Goal: Navigation & Orientation: Understand site structure

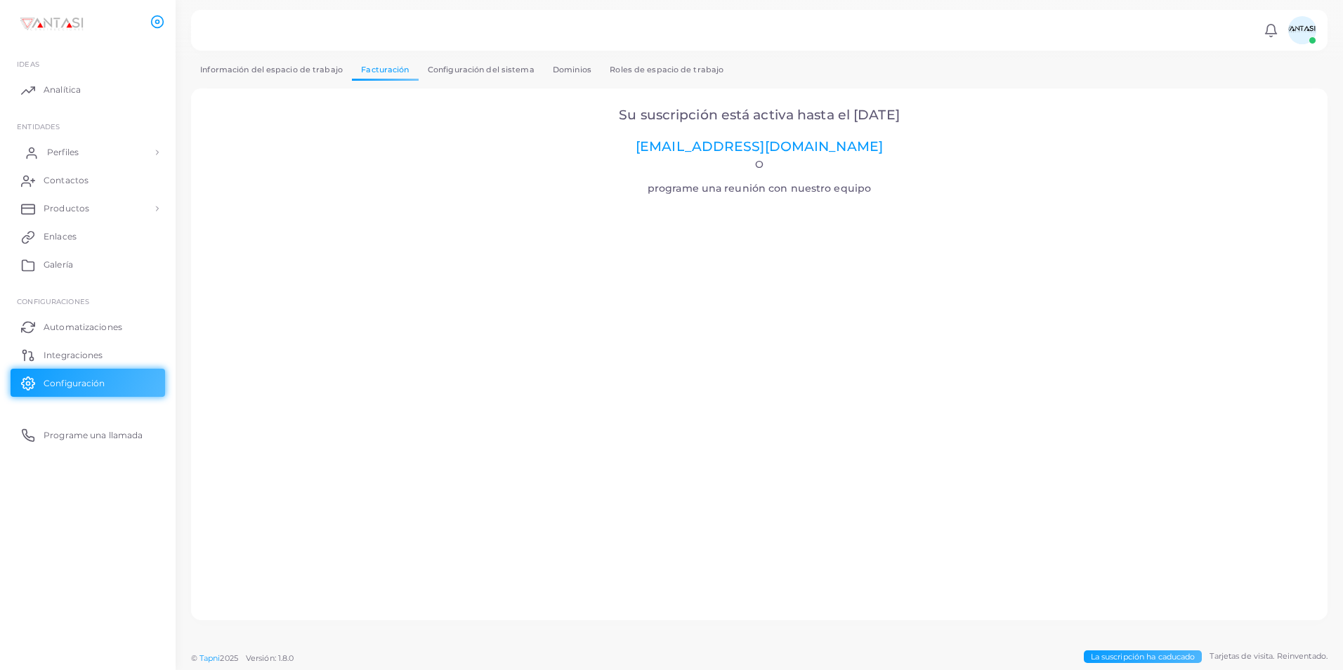
click at [114, 162] on link "Perfiles" at bounding box center [88, 152] width 155 height 28
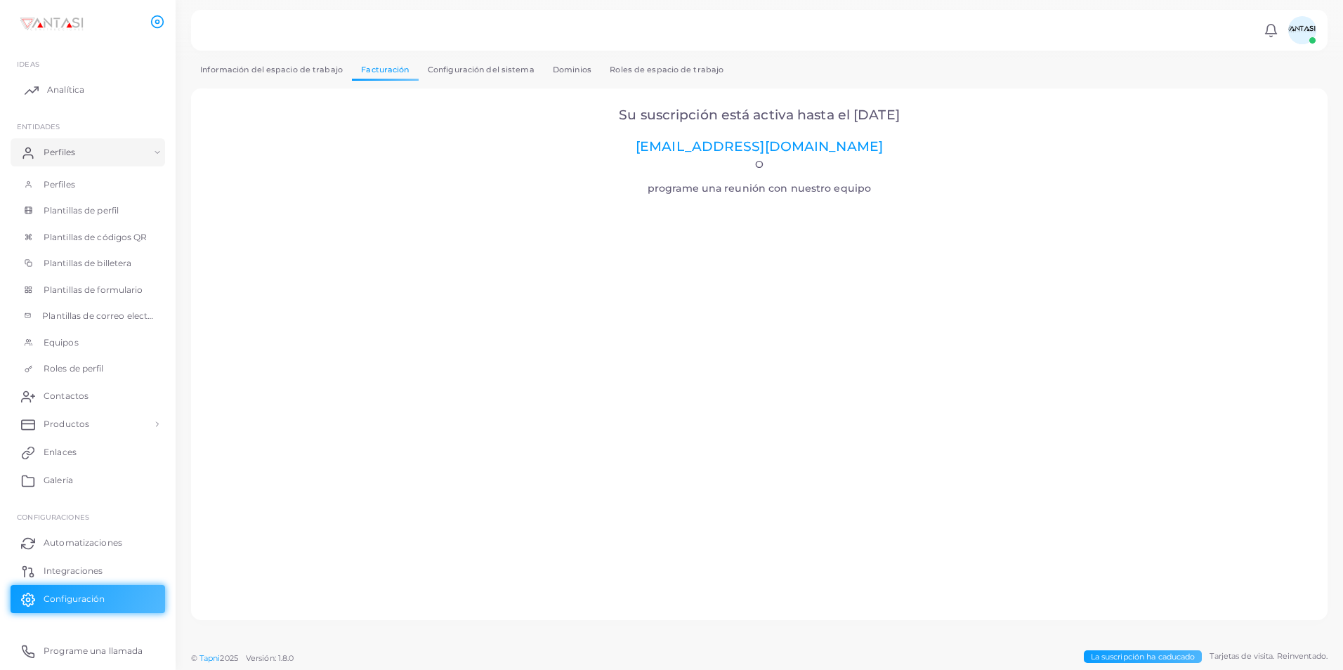
click at [70, 100] on link "Analítica" at bounding box center [88, 90] width 155 height 28
click at [88, 187] on link "Perfiles" at bounding box center [88, 184] width 155 height 27
click at [105, 209] on span "Plantillas de perfil" at bounding box center [84, 210] width 75 height 13
click at [74, 144] on link "Perfiles" at bounding box center [88, 152] width 155 height 28
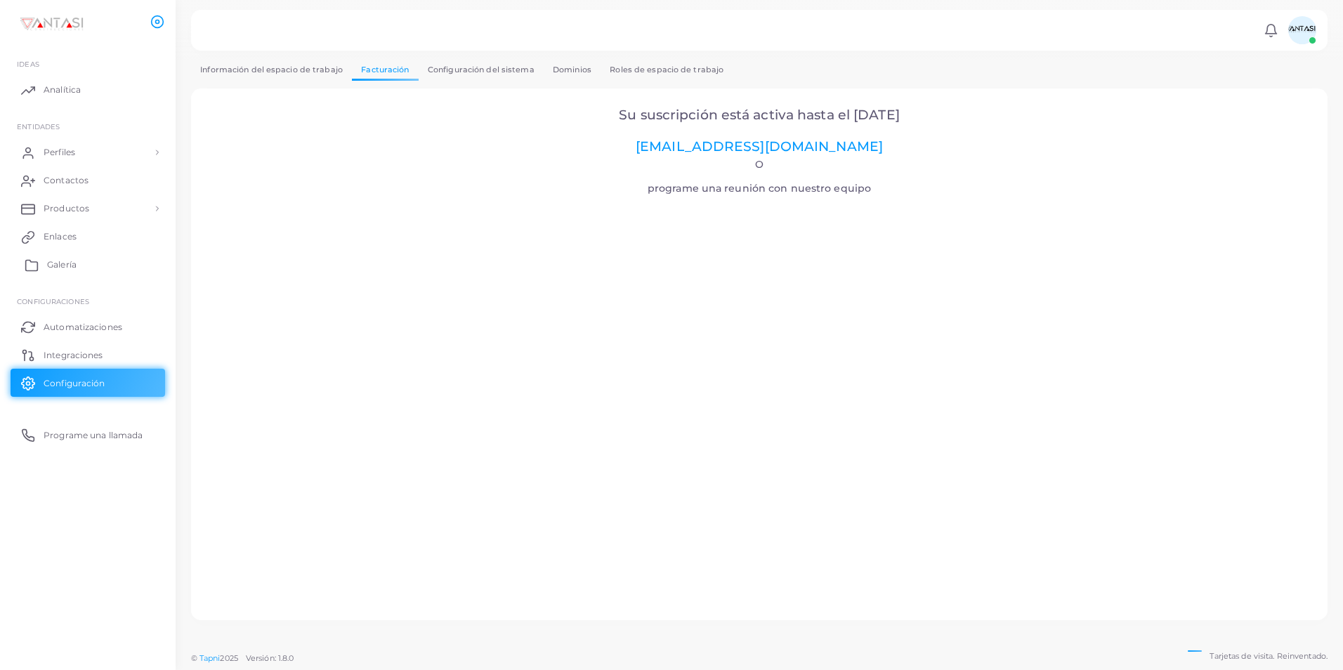
click at [79, 270] on link "Galería" at bounding box center [88, 265] width 155 height 28
click at [79, 151] on span "Perfiles" at bounding box center [63, 152] width 32 height 13
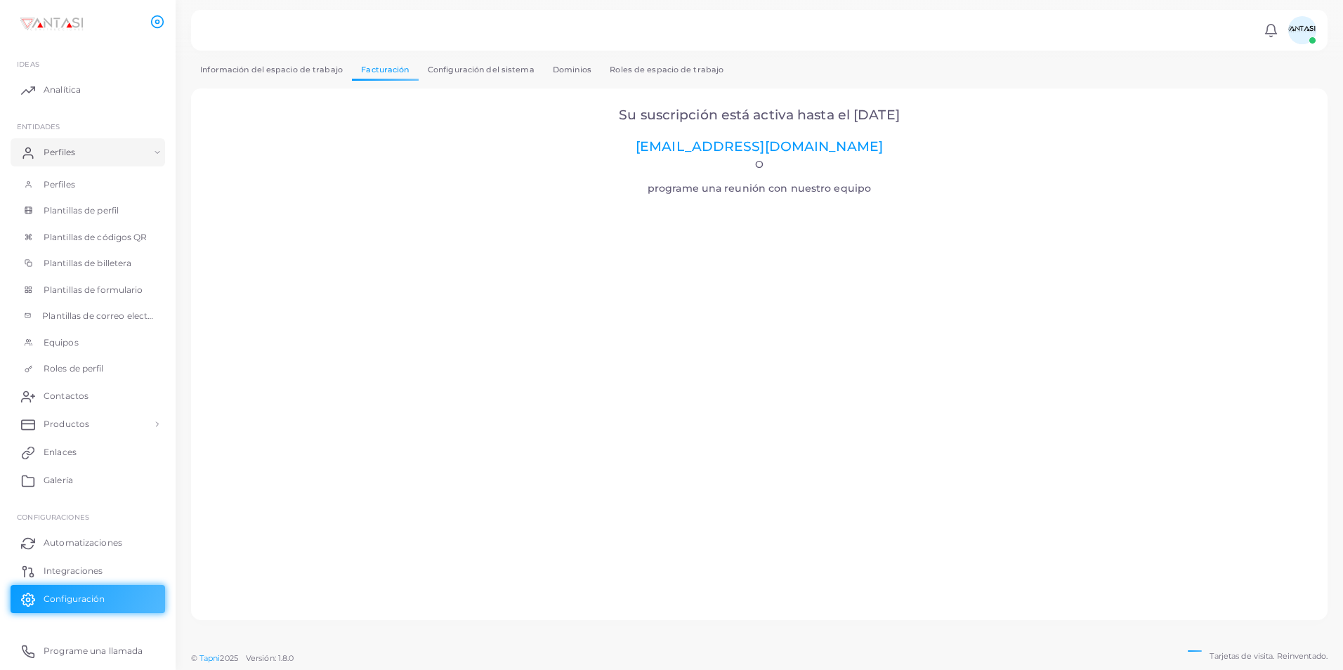
click at [1306, 669] on html "**********" at bounding box center [671, 335] width 1343 height 670
click at [108, 212] on span "Plantillas de perfil" at bounding box center [84, 210] width 75 height 13
click at [113, 235] on span "Plantillas de códigos QR" at bounding box center [99, 237] width 104 height 13
click at [124, 254] on link "Plantillas de billetera" at bounding box center [88, 263] width 155 height 27
click at [116, 281] on link "Plantillas de formulario" at bounding box center [88, 290] width 155 height 27
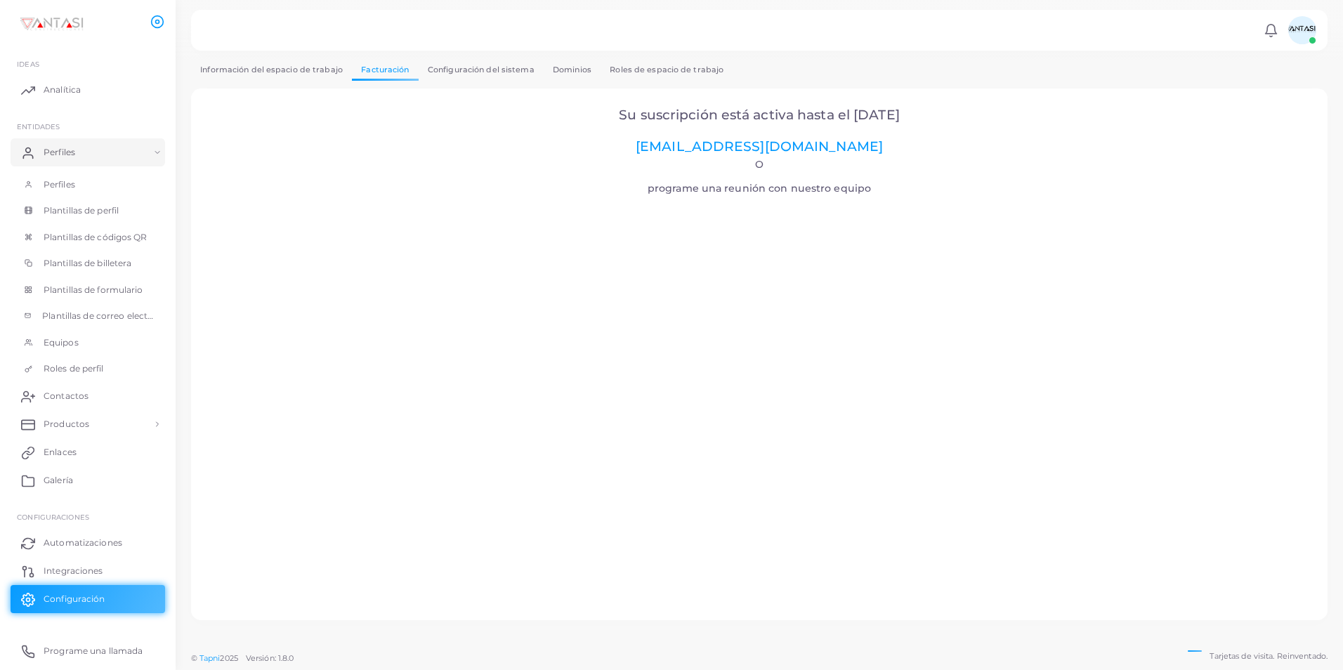
click at [105, 325] on link "Plantillas de correo electrónico" at bounding box center [88, 316] width 155 height 27
click at [97, 341] on link "Equipos" at bounding box center [88, 342] width 155 height 27
click at [72, 159] on link "Perfiles" at bounding box center [88, 152] width 155 height 28
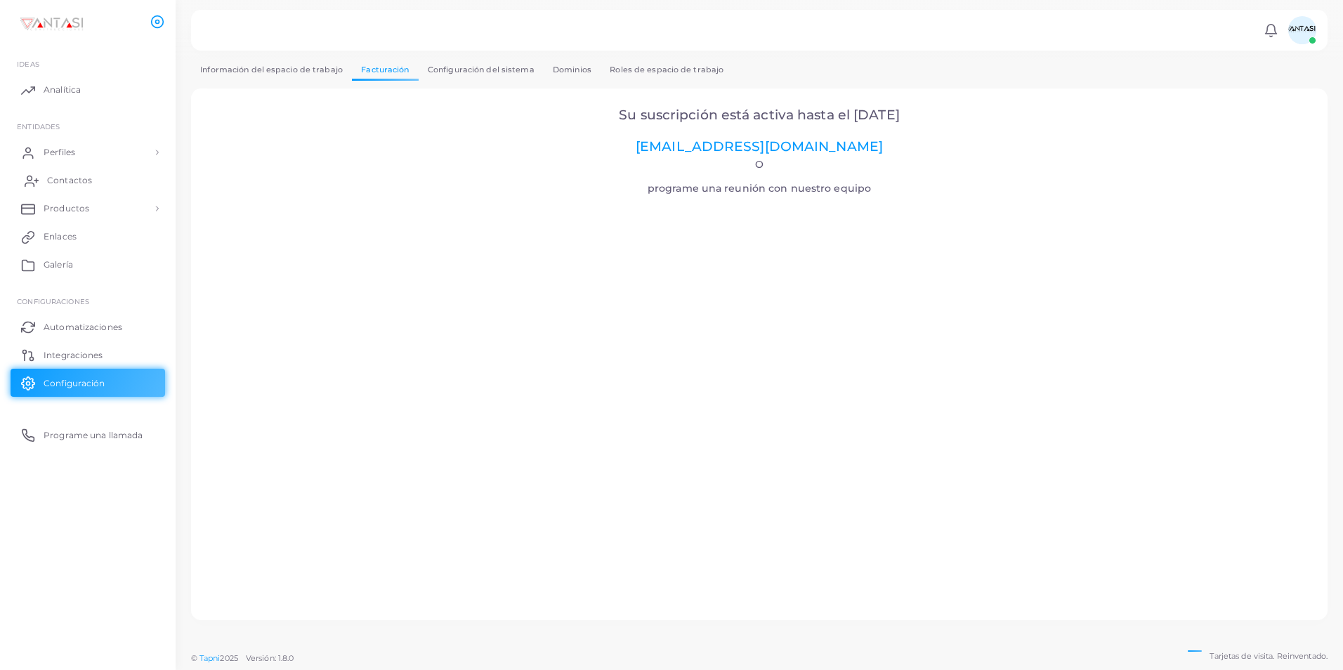
click at [78, 189] on link "Contactos" at bounding box center [88, 180] width 155 height 28
click at [68, 95] on span "Analítica" at bounding box center [65, 90] width 37 height 13
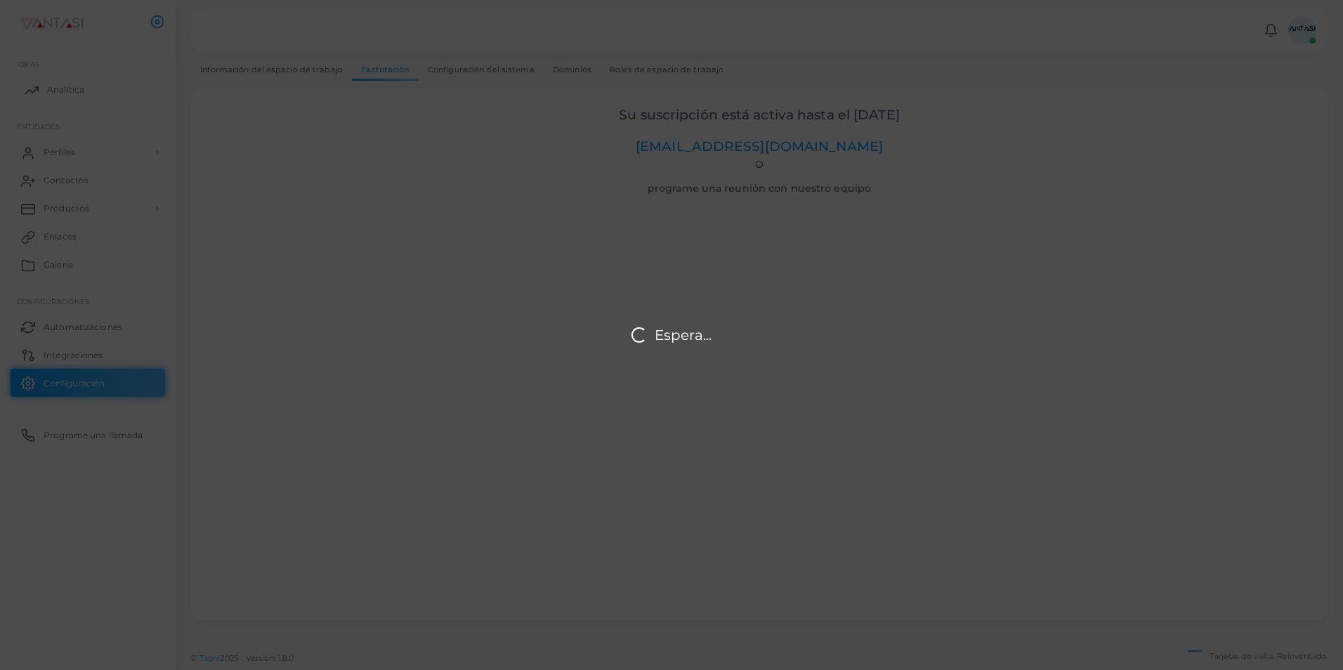
type input "**********"
type input "*****"
type input "******"
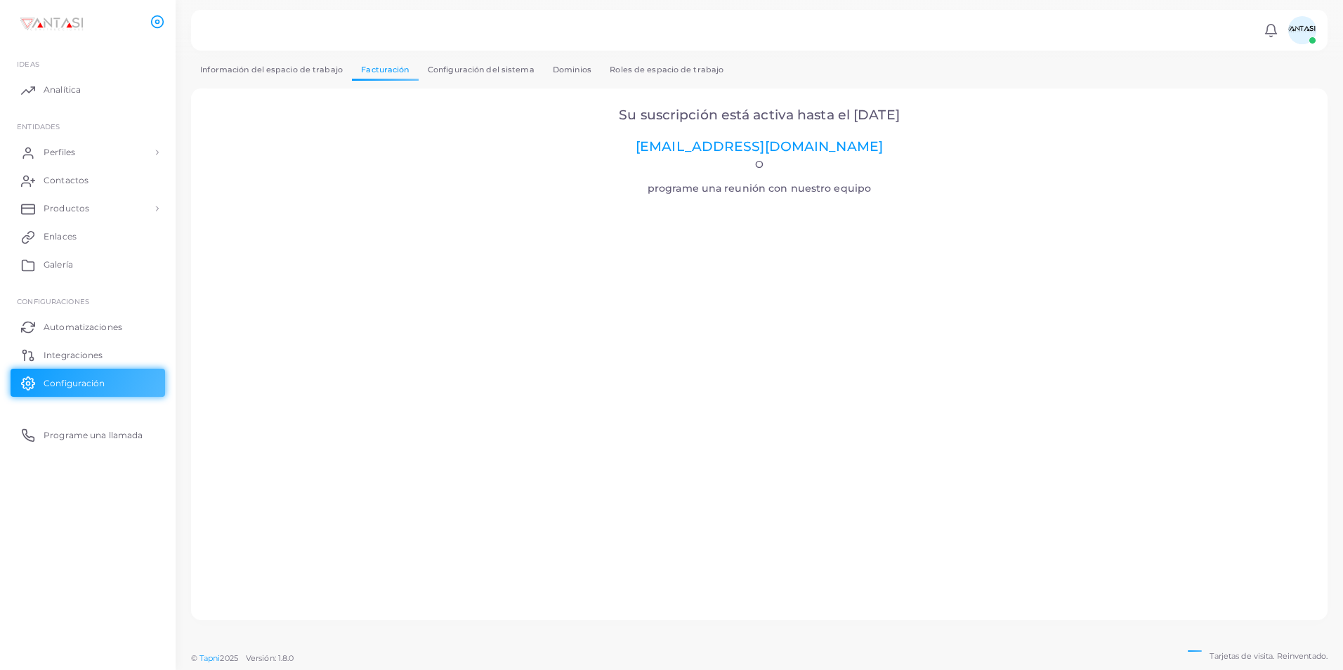
click at [159, 30] on li at bounding box center [159, 22] width 18 height 39
click at [159, 27] on icon at bounding box center [157, 22] width 14 height 14
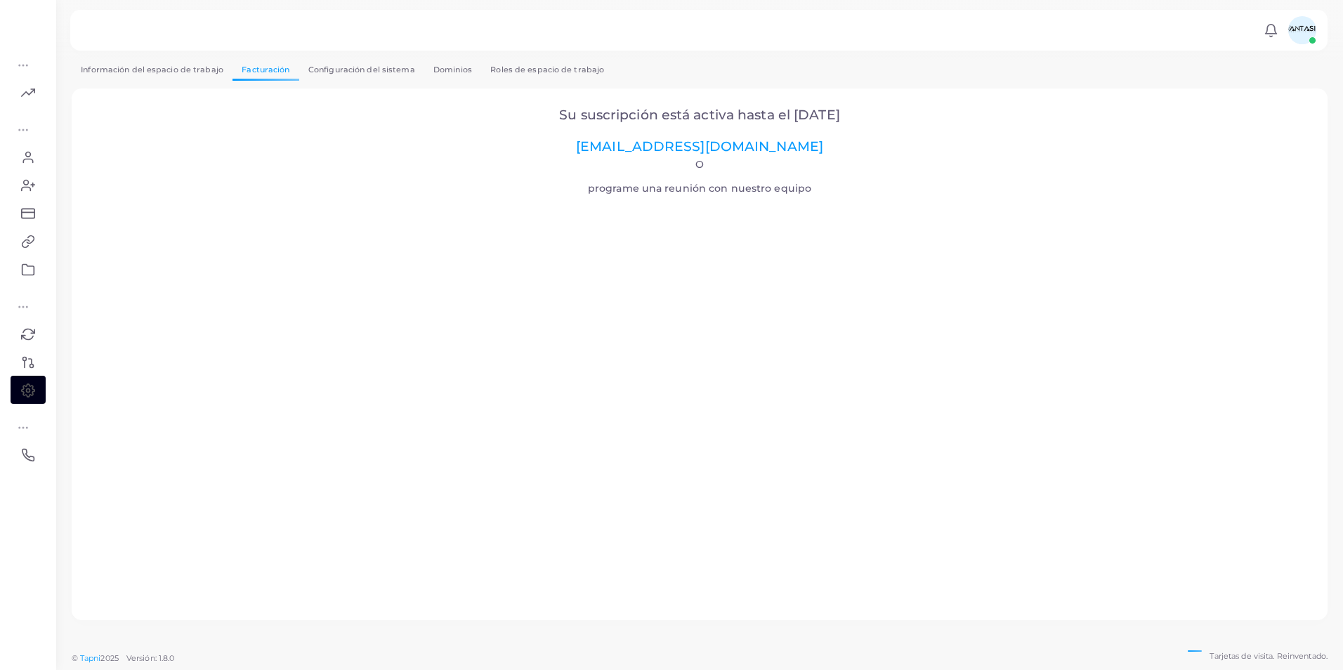
click at [202, 65] on link "Información del espacio de trabajo" at bounding box center [152, 70] width 161 height 20
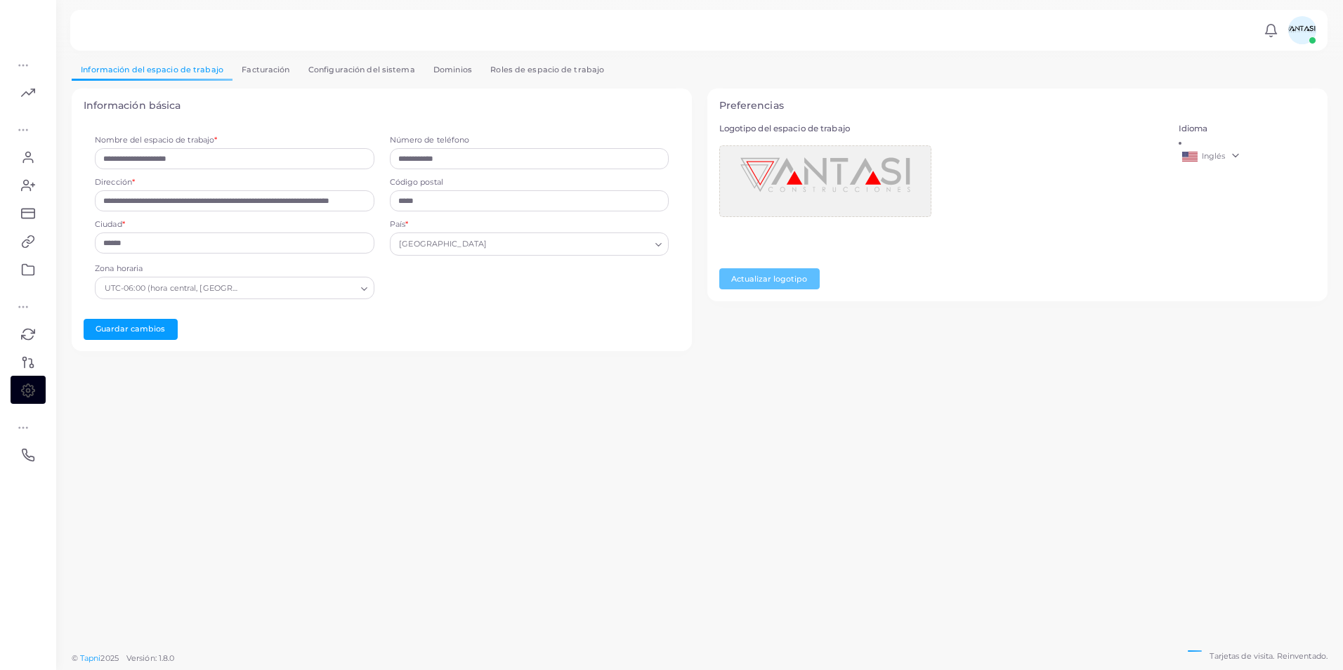
click at [264, 72] on link "Facturación" at bounding box center [266, 70] width 67 height 20
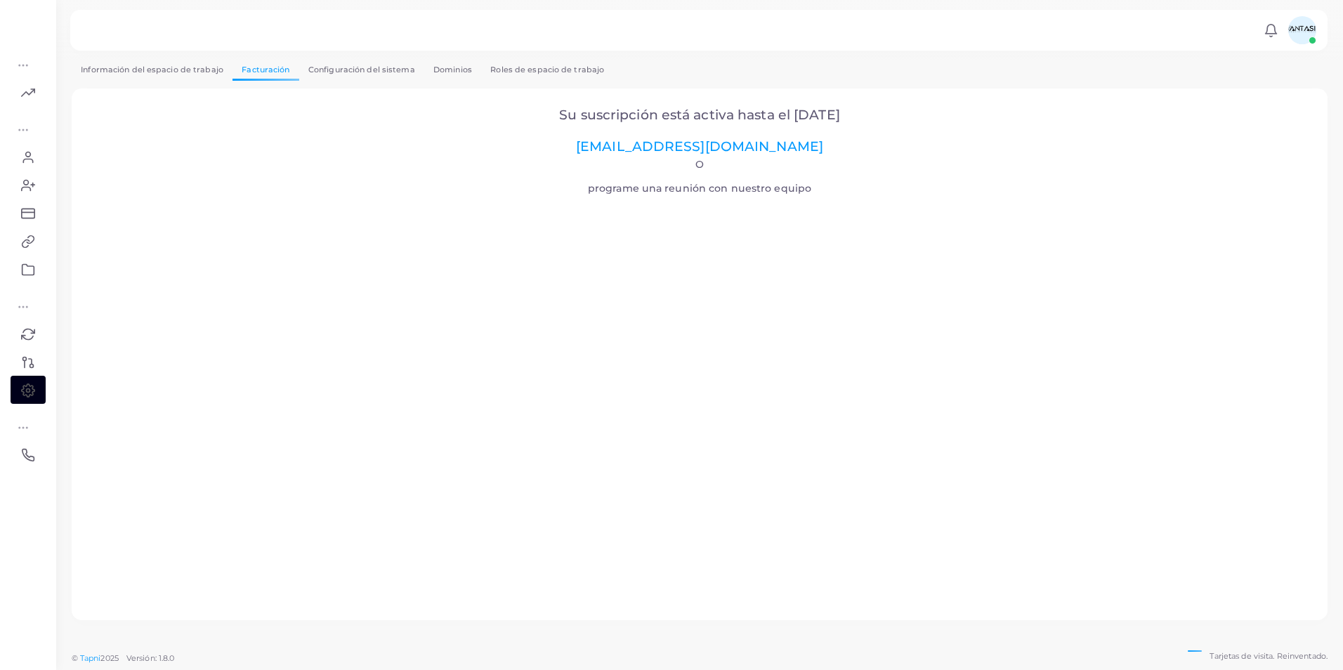
click at [348, 72] on link "Configuración del sistema" at bounding box center [361, 70] width 125 height 20
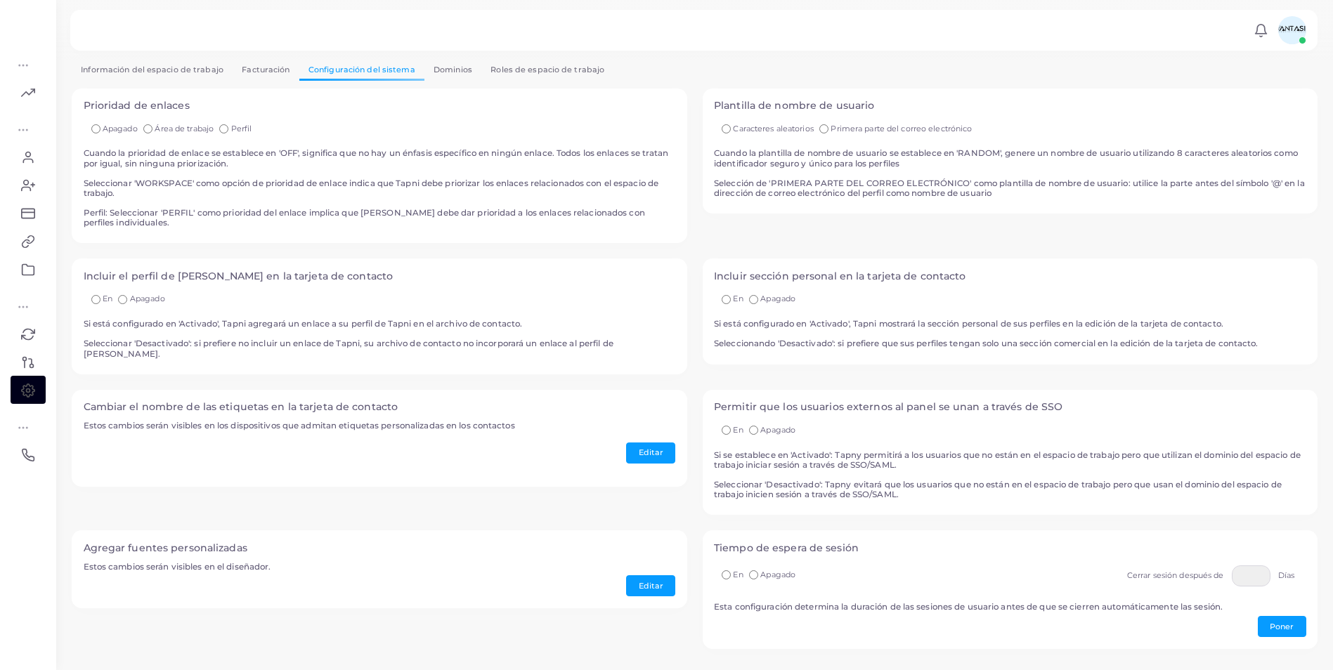
click at [455, 75] on link "Dominios" at bounding box center [452, 70] width 57 height 20
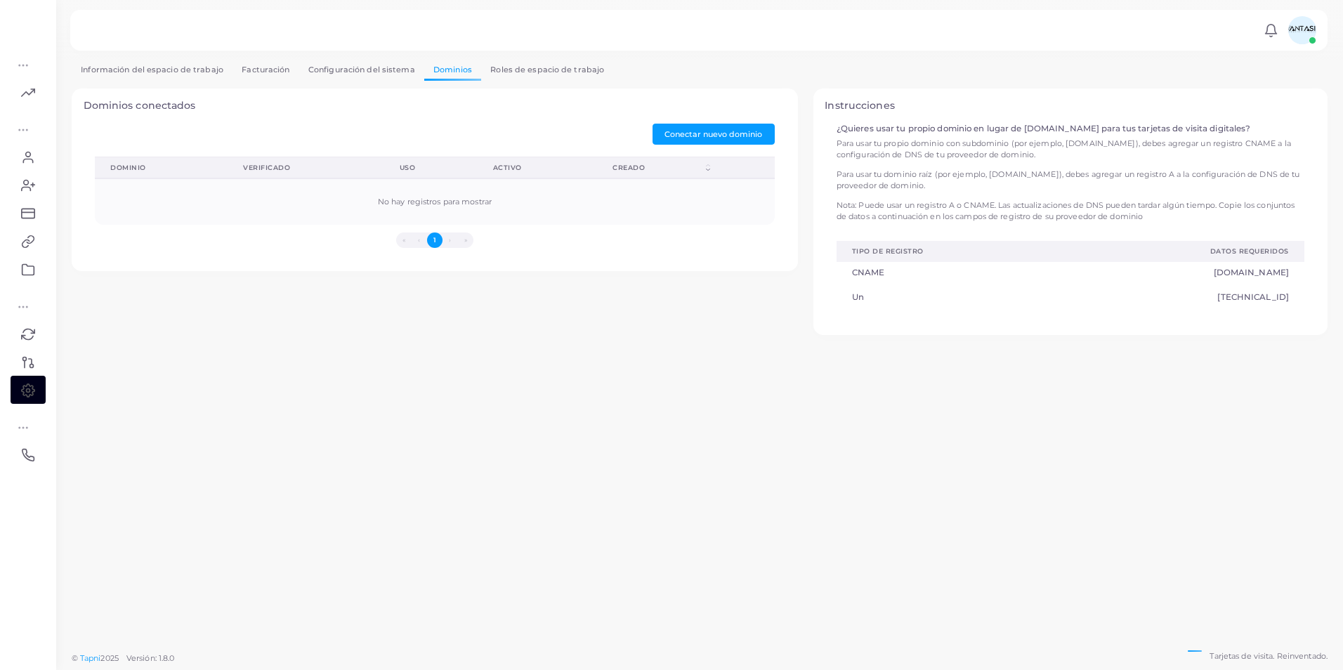
click at [527, 69] on link "Roles de espacio de trabajo" at bounding box center [547, 70] width 132 height 20
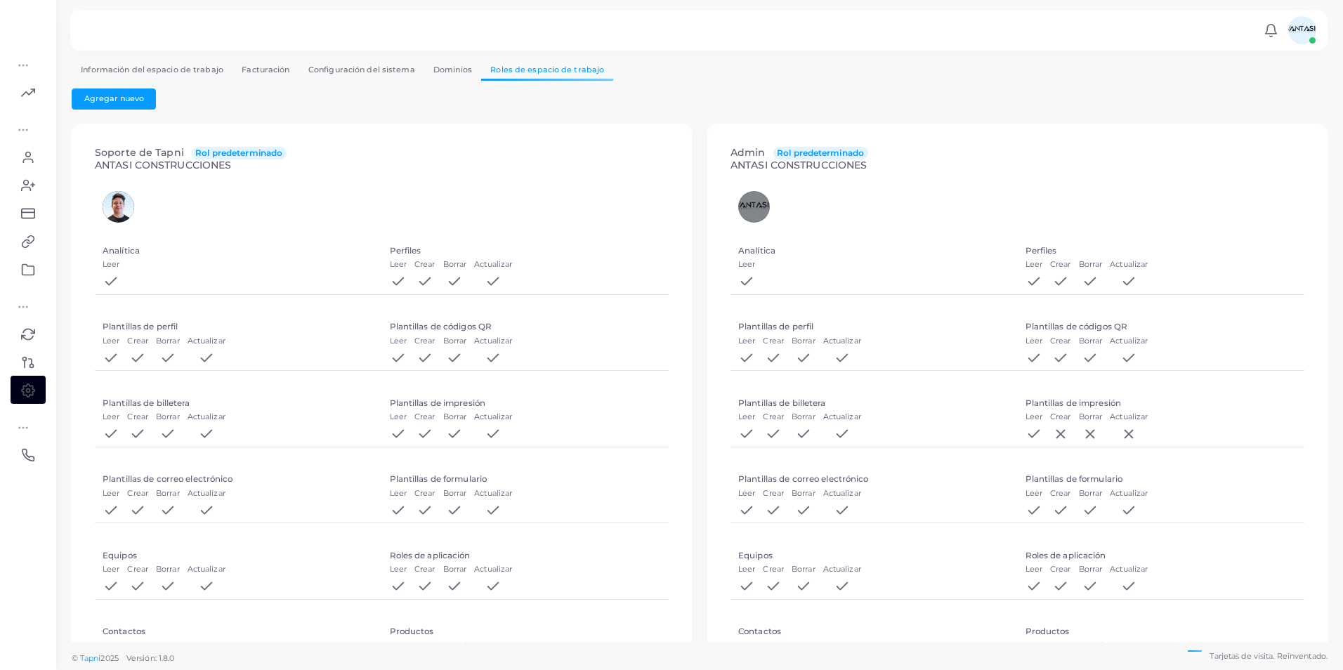
click at [247, 63] on link "Facturación" at bounding box center [266, 70] width 67 height 20
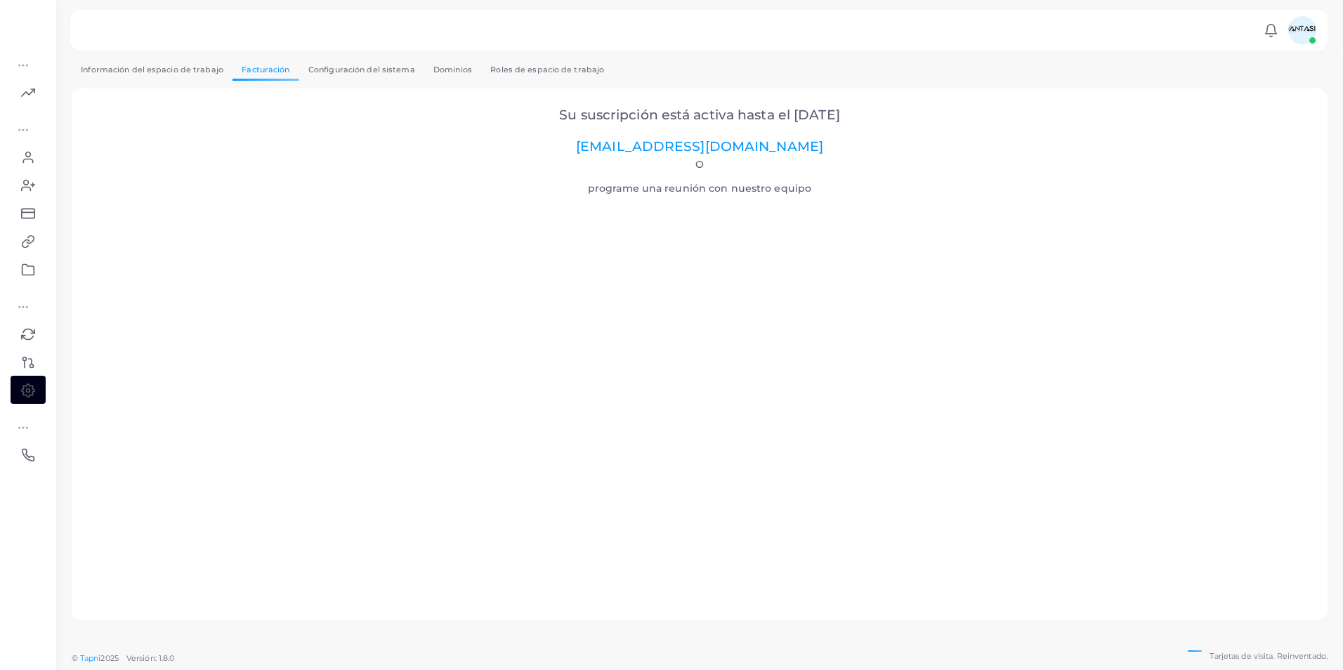
click at [354, 72] on link "Configuración del sistema" at bounding box center [361, 70] width 125 height 20
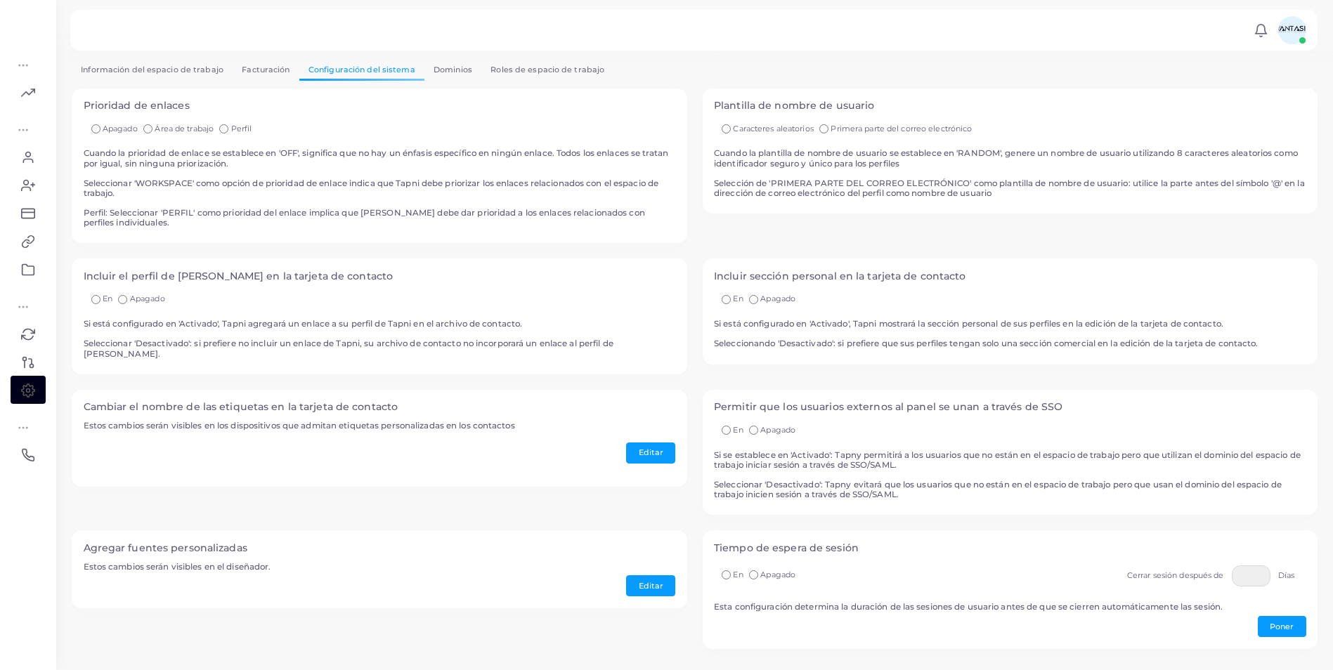
click at [263, 81] on div "**********" at bounding box center [694, 362] width 1245 height 605
click at [266, 75] on link "Facturación" at bounding box center [266, 70] width 67 height 20
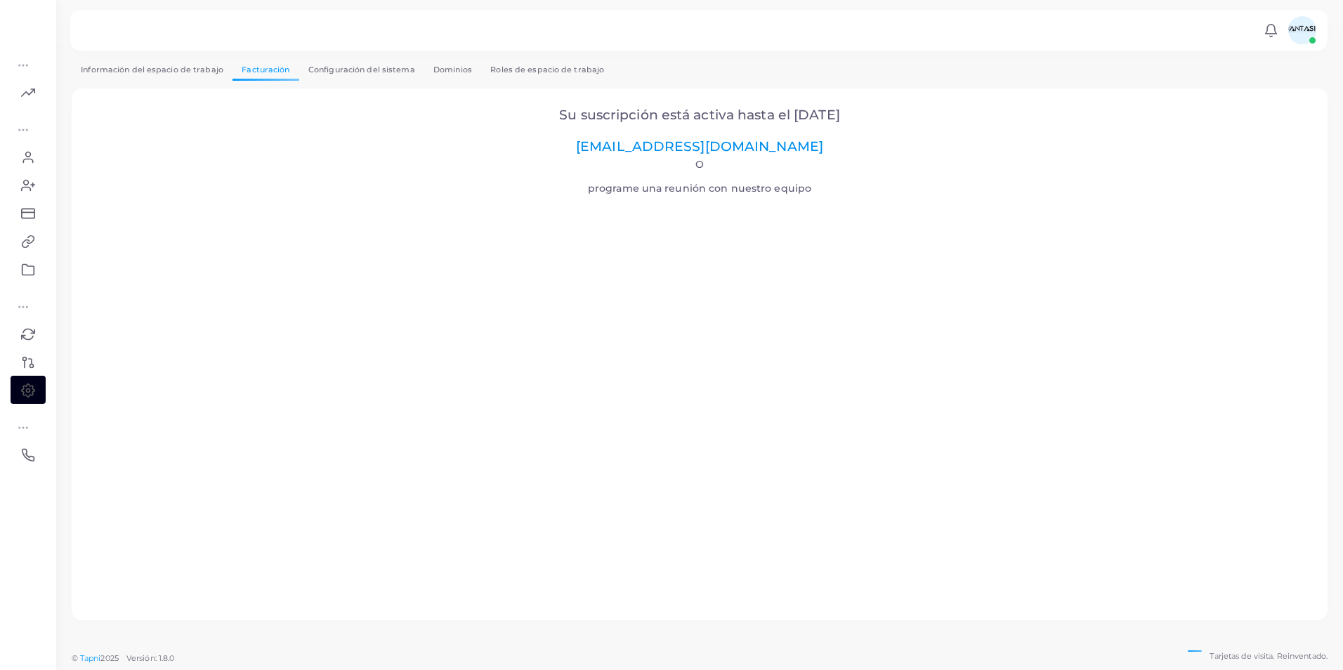
click at [737, 150] on link "[EMAIL_ADDRESS][DOMAIN_NAME]" at bounding box center [699, 146] width 247 height 16
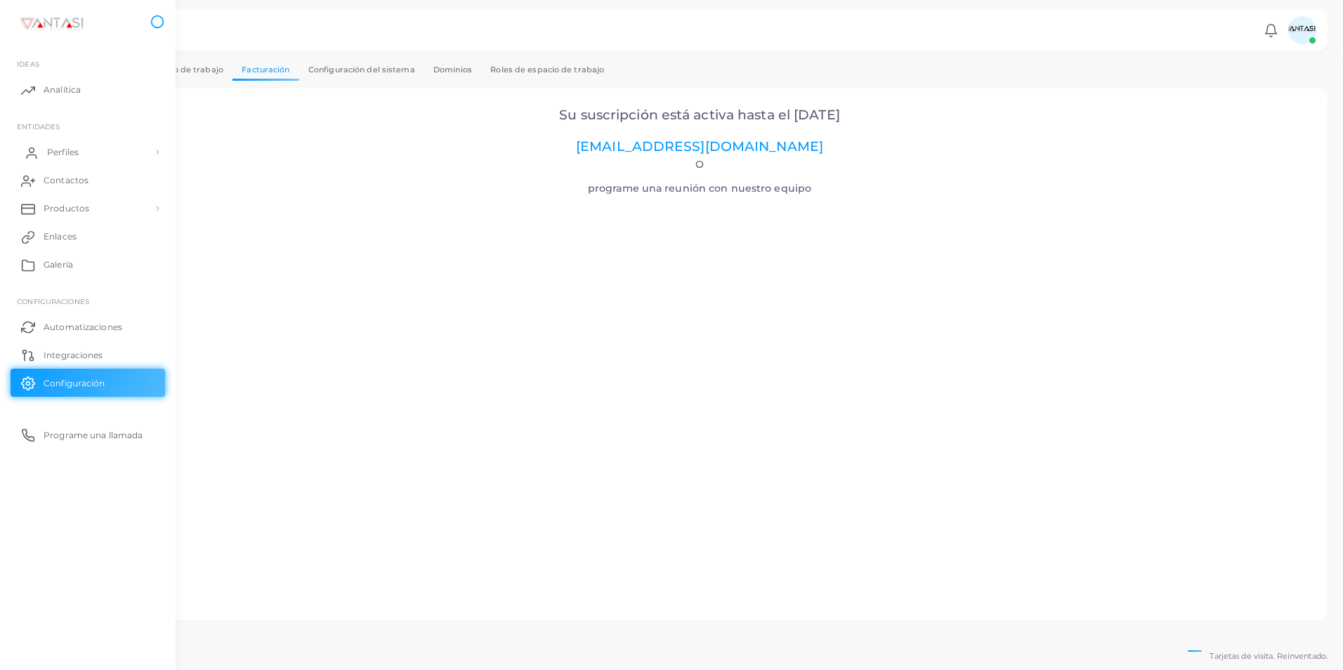
click at [80, 150] on link "Perfiles" at bounding box center [88, 152] width 155 height 28
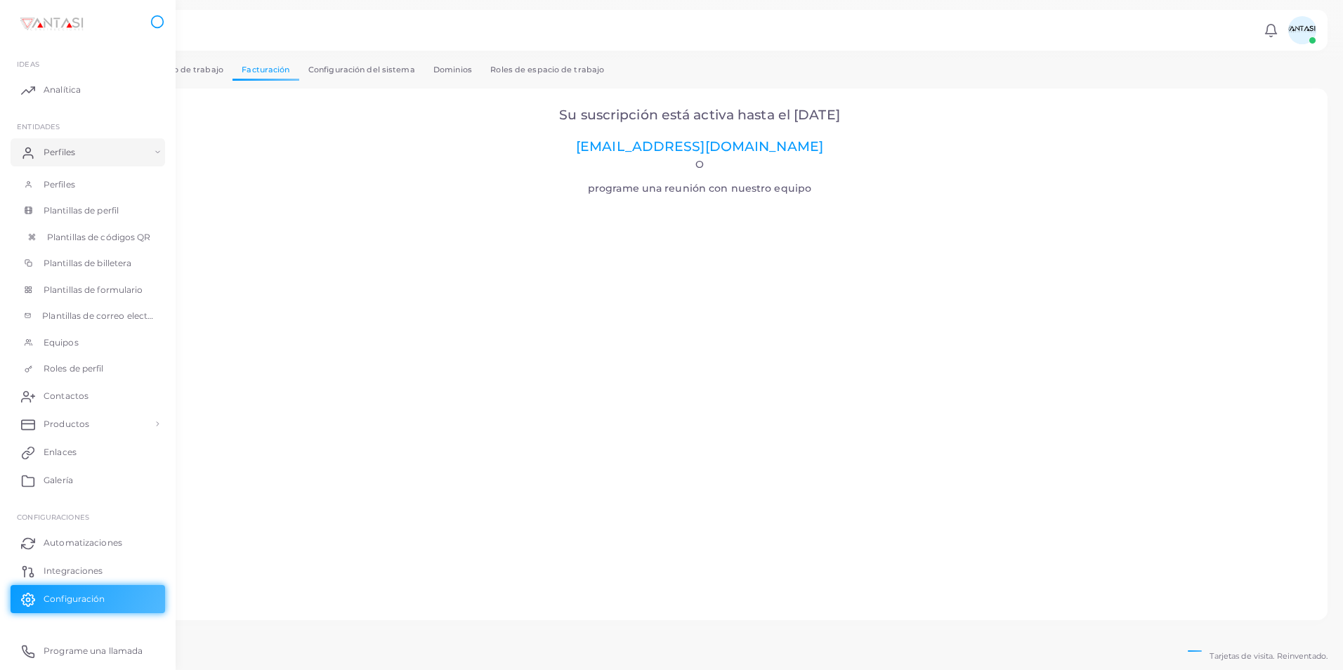
click at [110, 240] on span "Plantillas de códigos QR" at bounding box center [99, 237] width 104 height 13
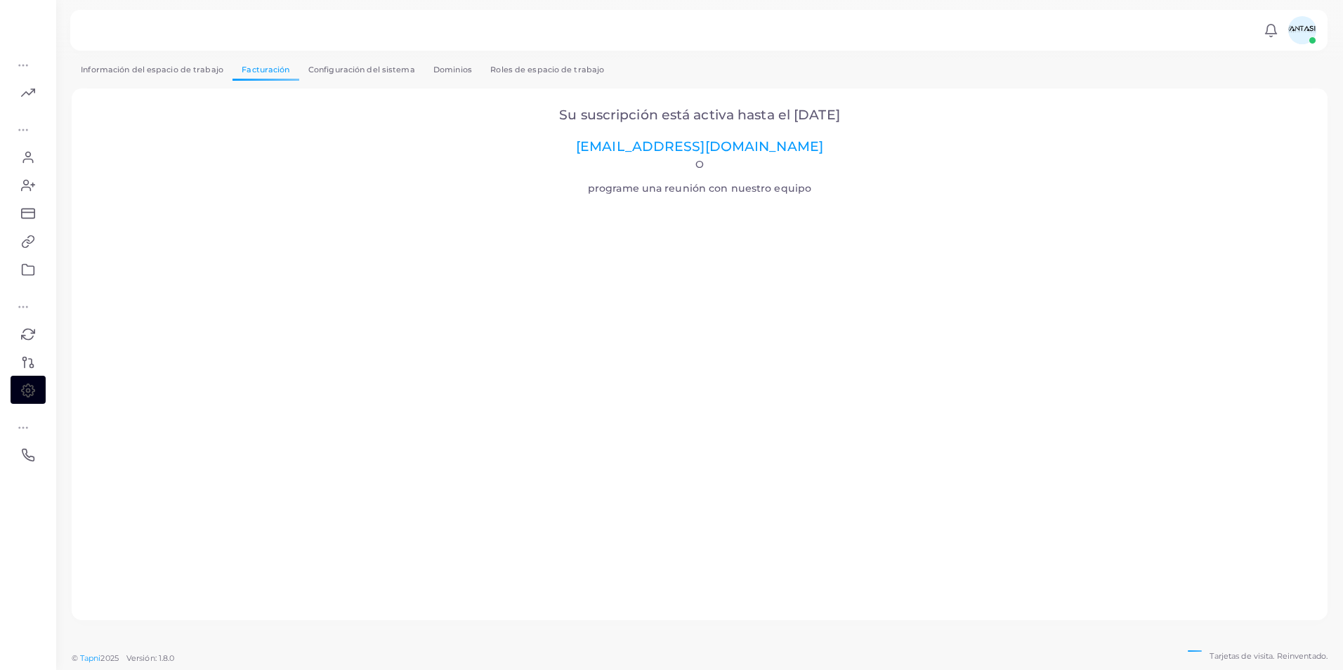
click at [140, 92] on div "Su suscripción está activa hasta el [DATE] [EMAIL_ADDRESS][DOMAIN_NAME] O progr…" at bounding box center [700, 355] width 1256 height 532
click at [149, 85] on div "**********" at bounding box center [700, 340] width 1256 height 561
click at [165, 72] on link "Información del espacio de trabajo" at bounding box center [152, 70] width 161 height 20
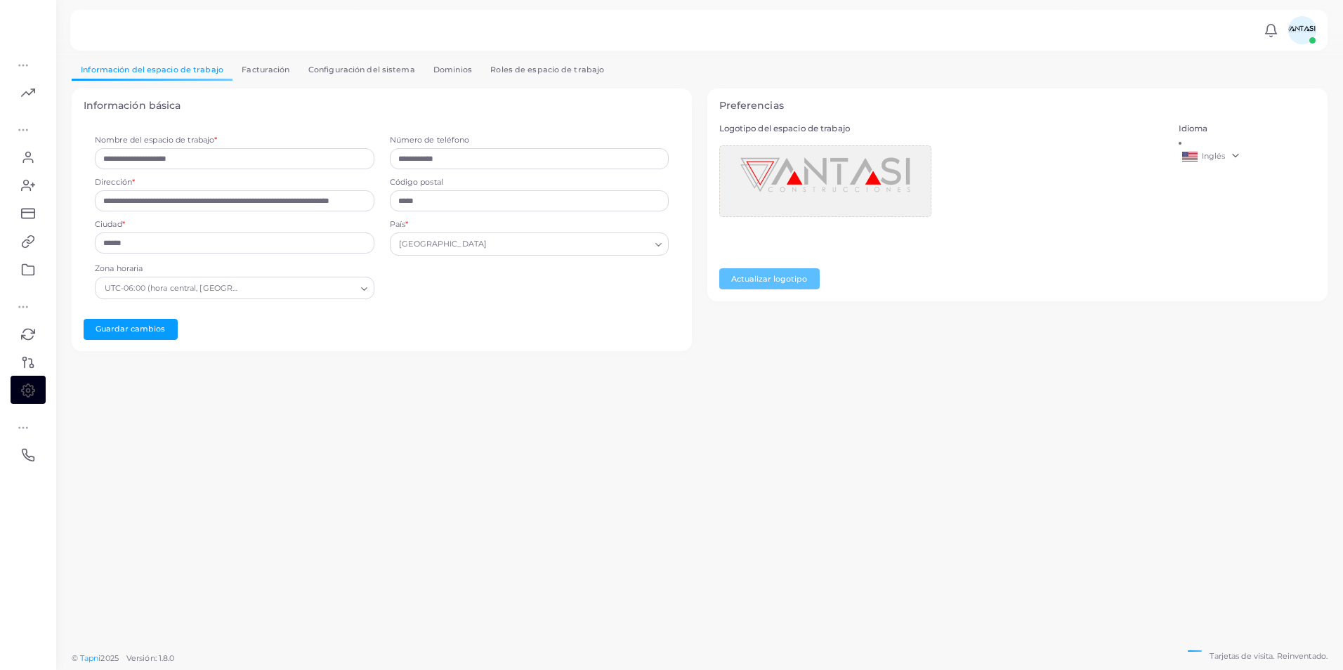
click at [415, 72] on link "Configuración del sistema" at bounding box center [361, 70] width 125 height 20
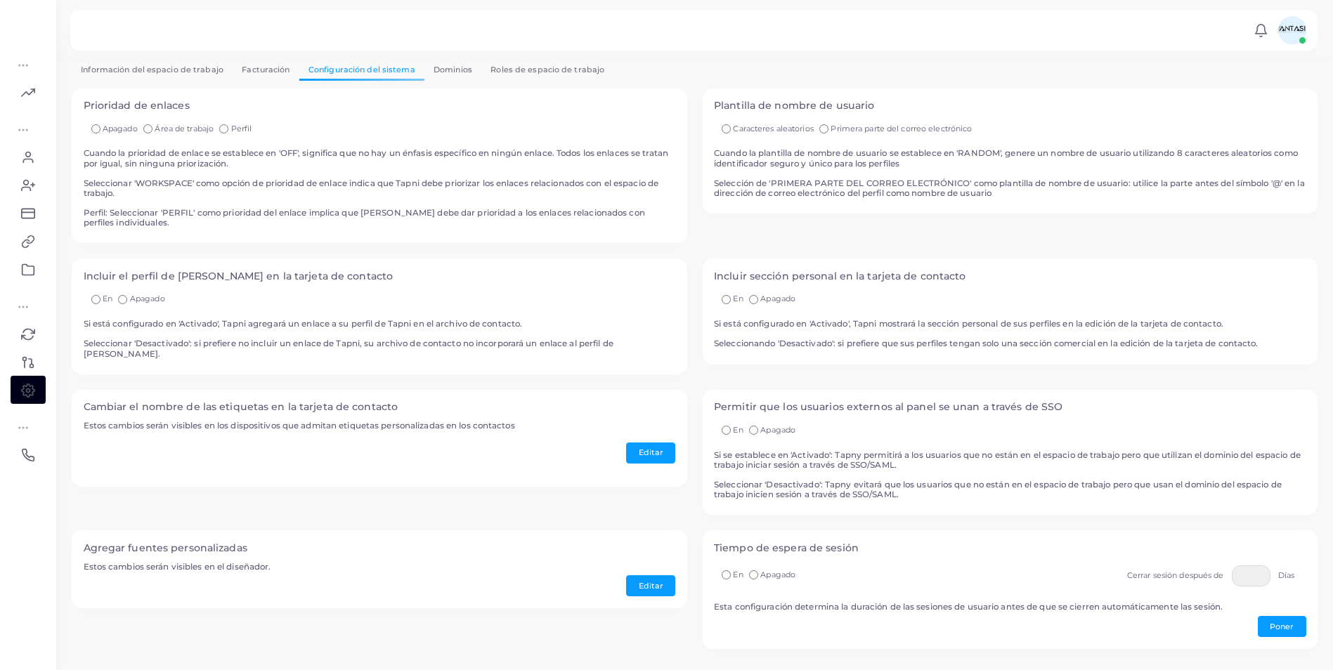
click at [451, 76] on link "Dominios" at bounding box center [452, 70] width 57 height 20
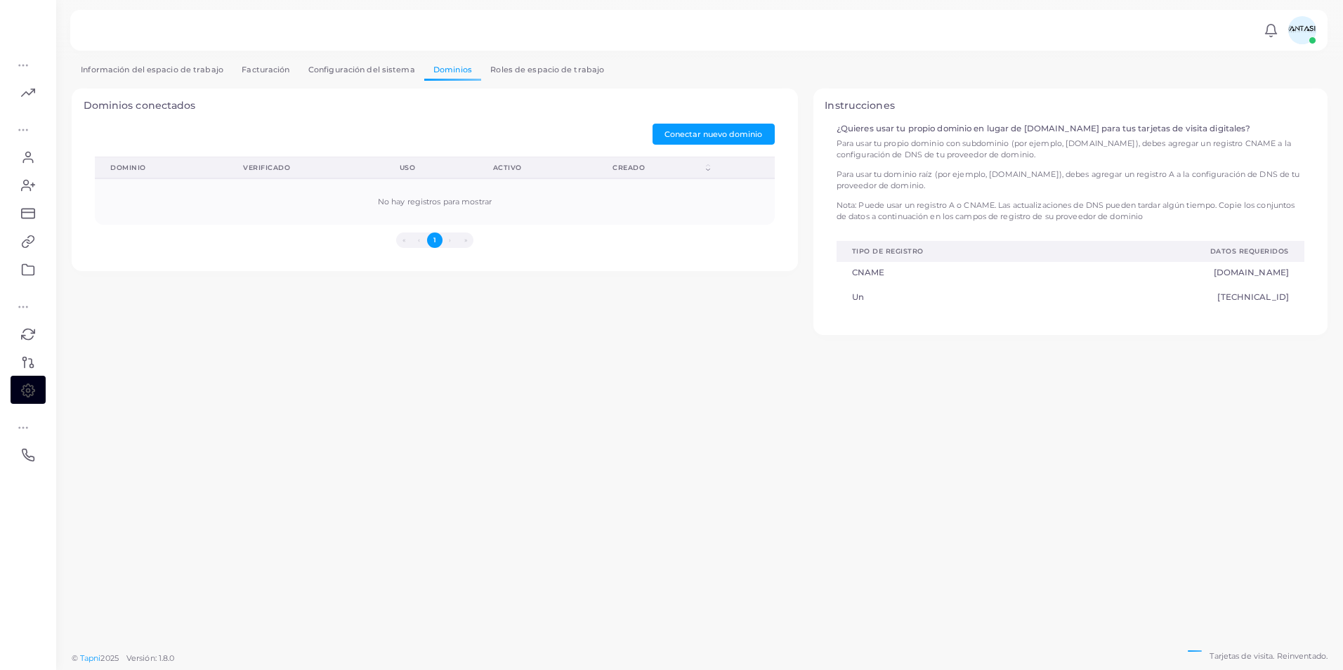
click at [507, 63] on link "Roles de espacio de trabajo" at bounding box center [547, 70] width 132 height 20
